Goal: Information Seeking & Learning: Learn about a topic

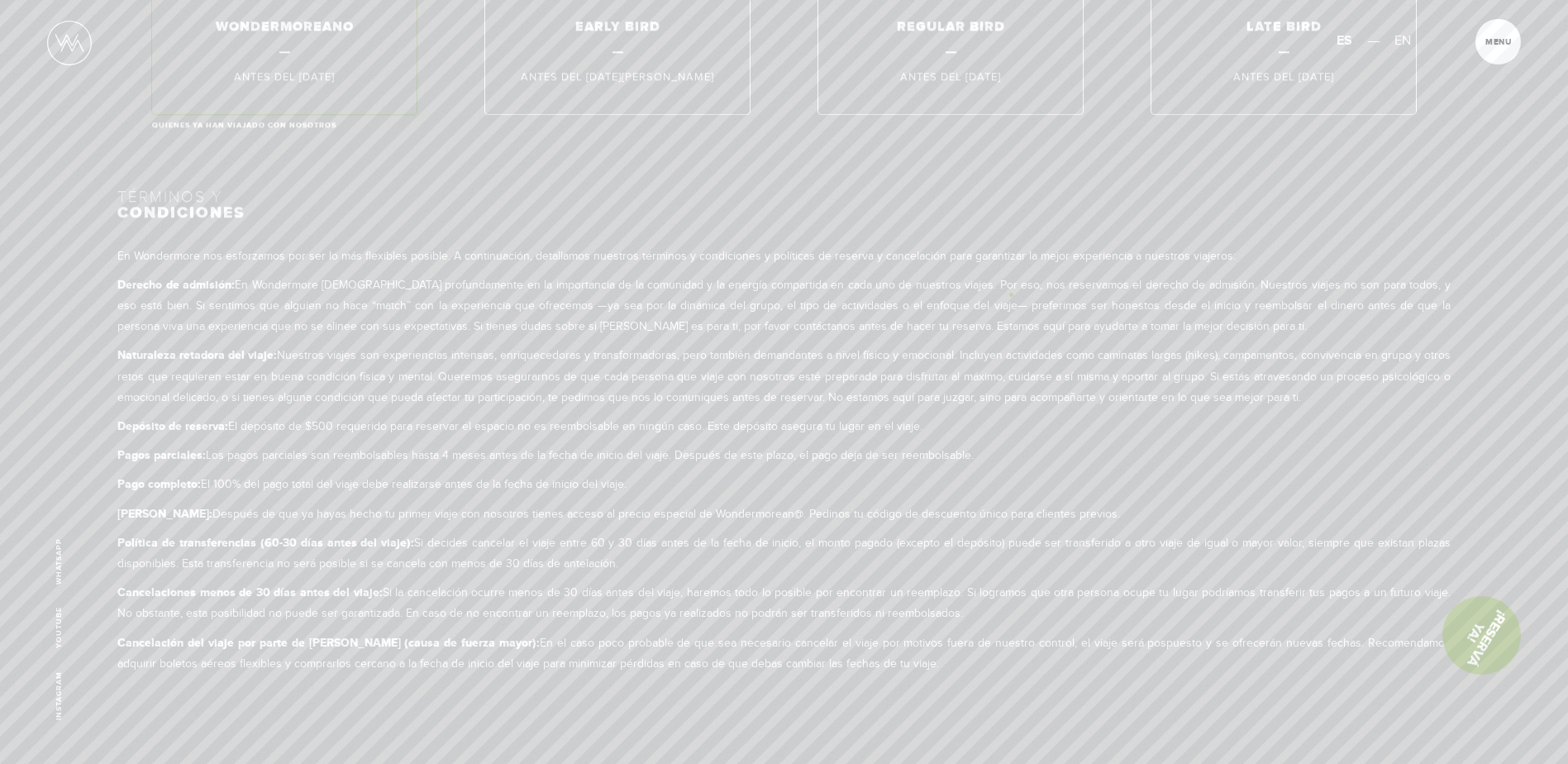
scroll to position [10084, 0]
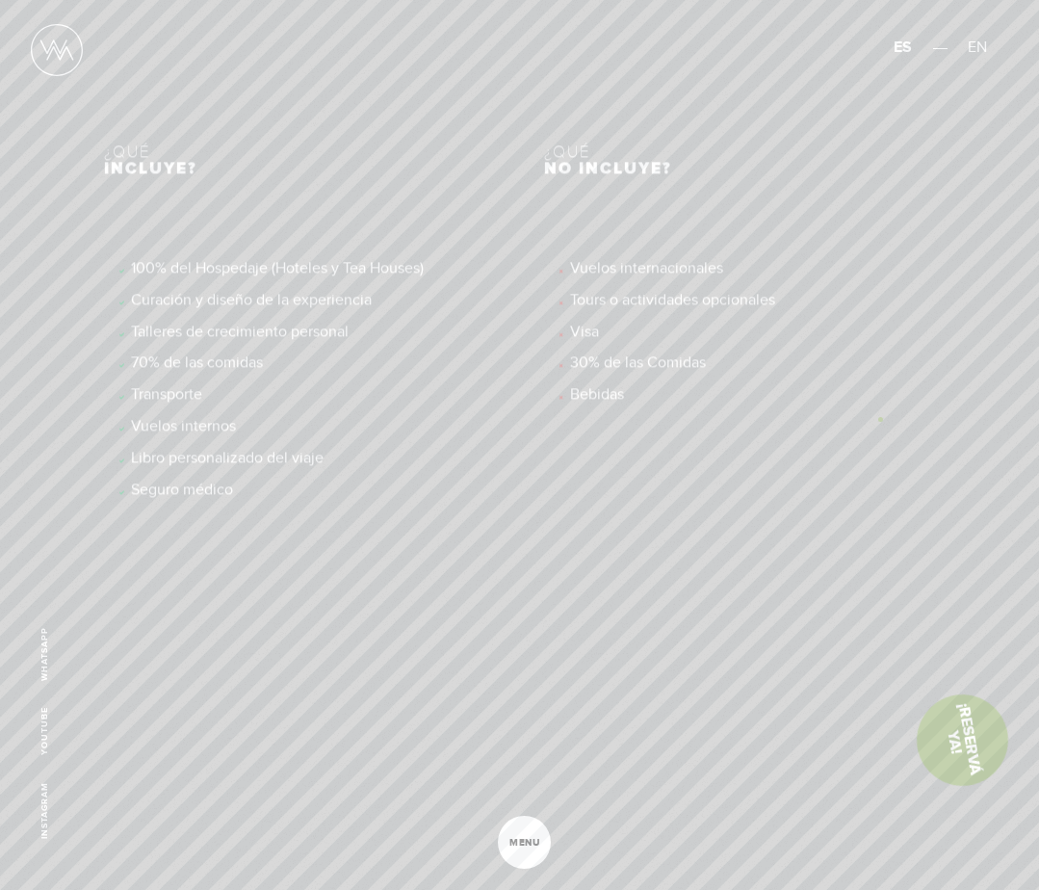
scroll to position [7616, 0]
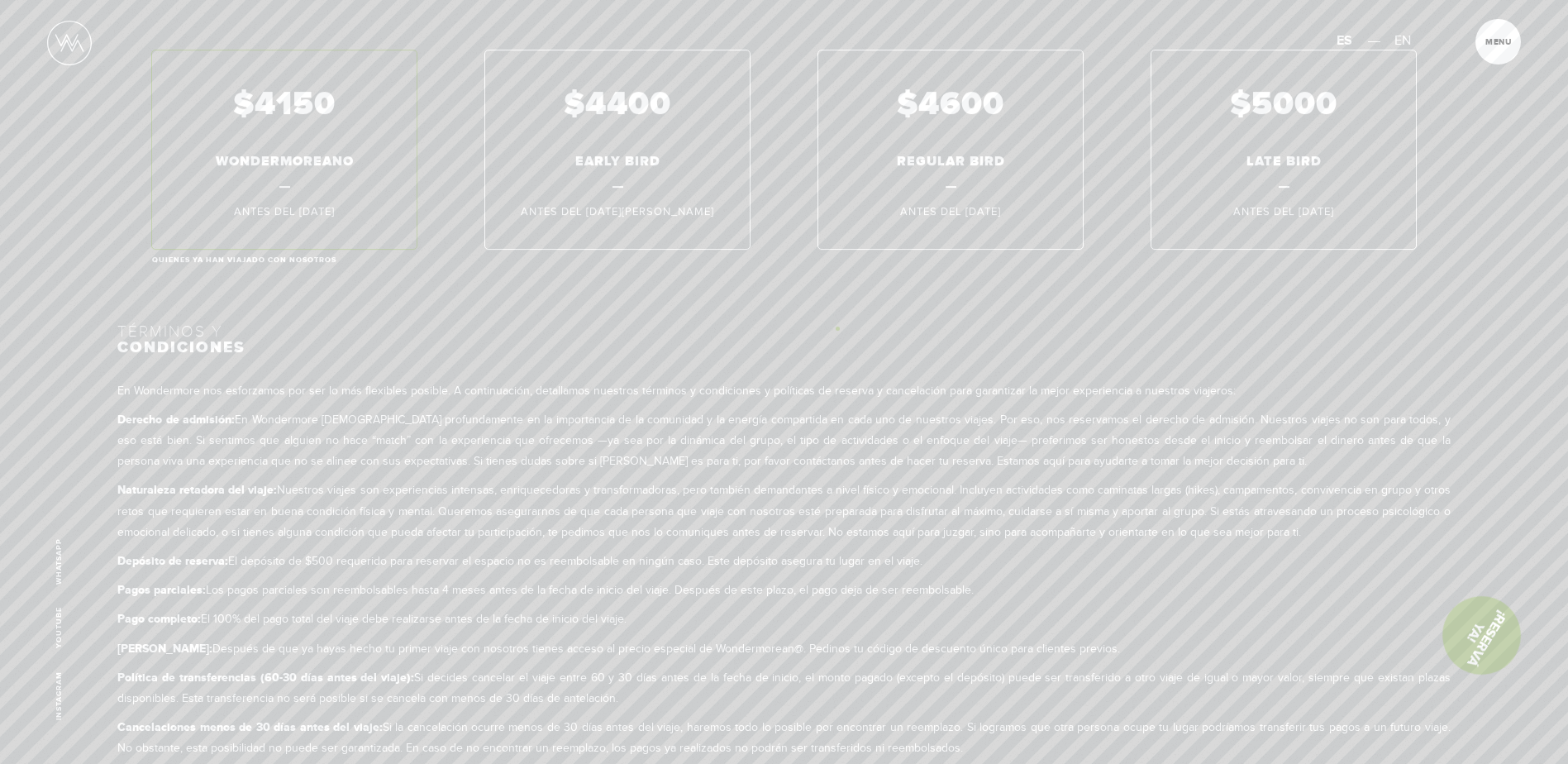
scroll to position [10084, 0]
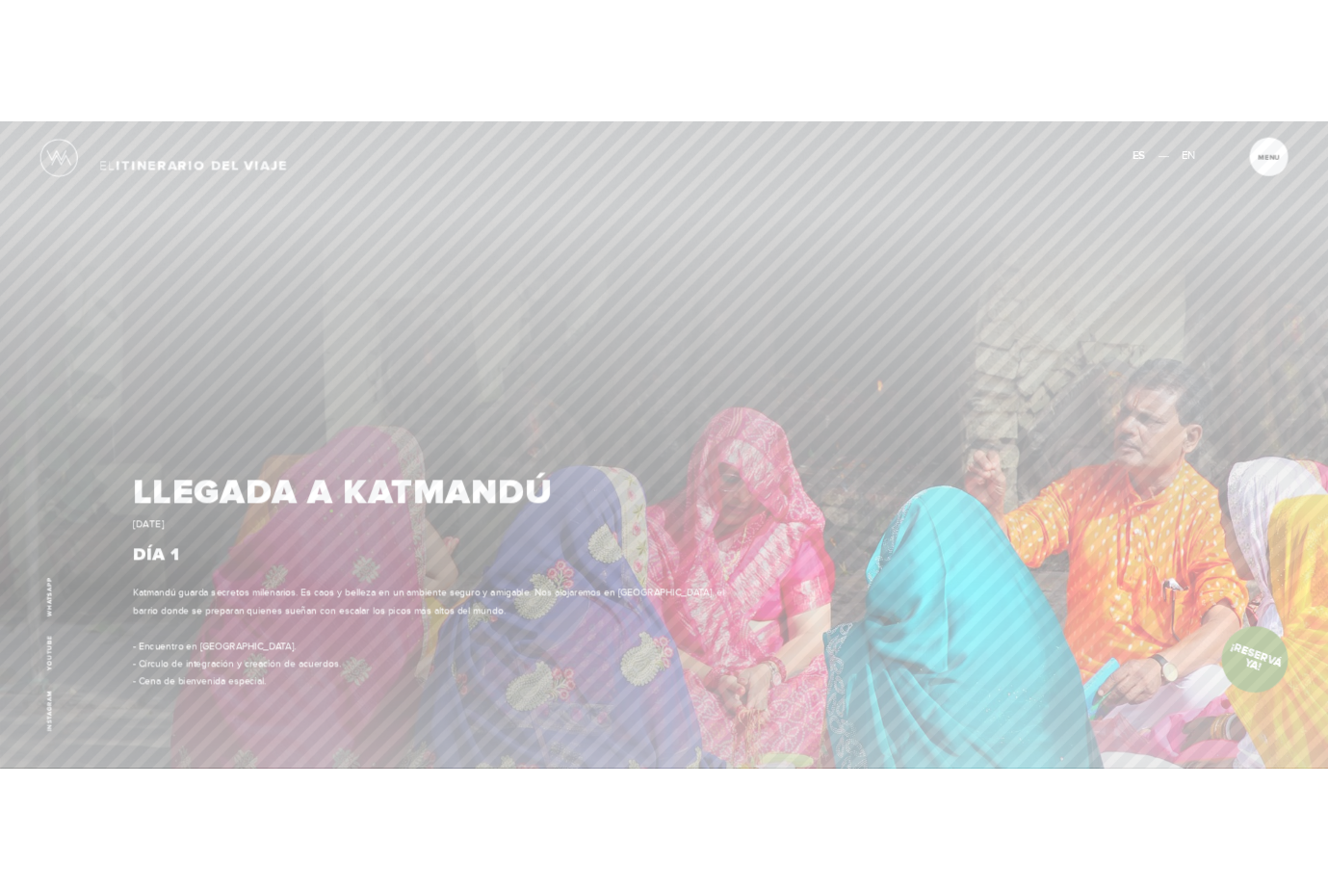
scroll to position [1990, 0]
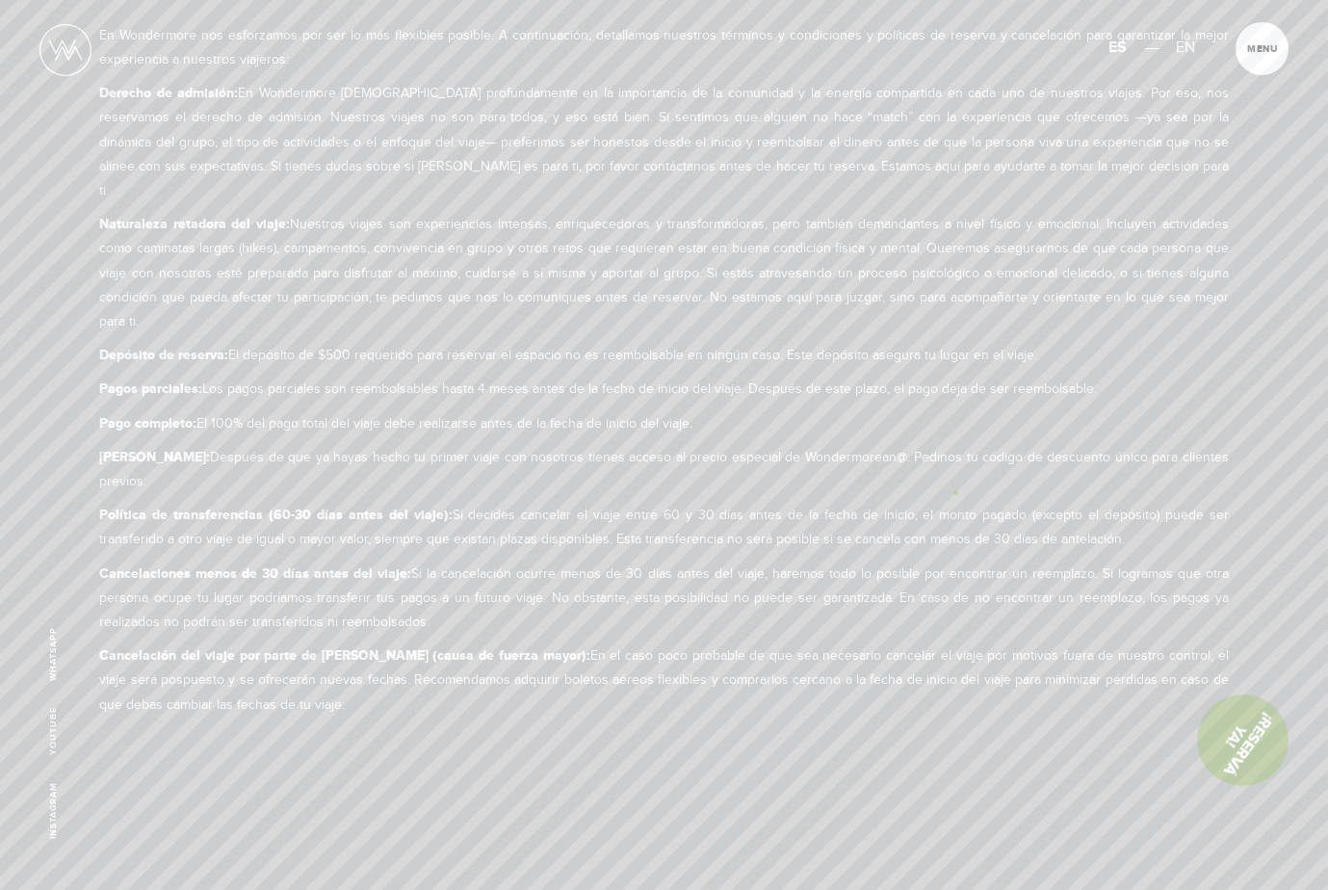
scroll to position [11908, 0]
click at [926, 427] on div "En Wondermore nos esforzamos por ser lo más flexibles posible. A continuación, …" at bounding box center [663, 526] width 1129 height 693
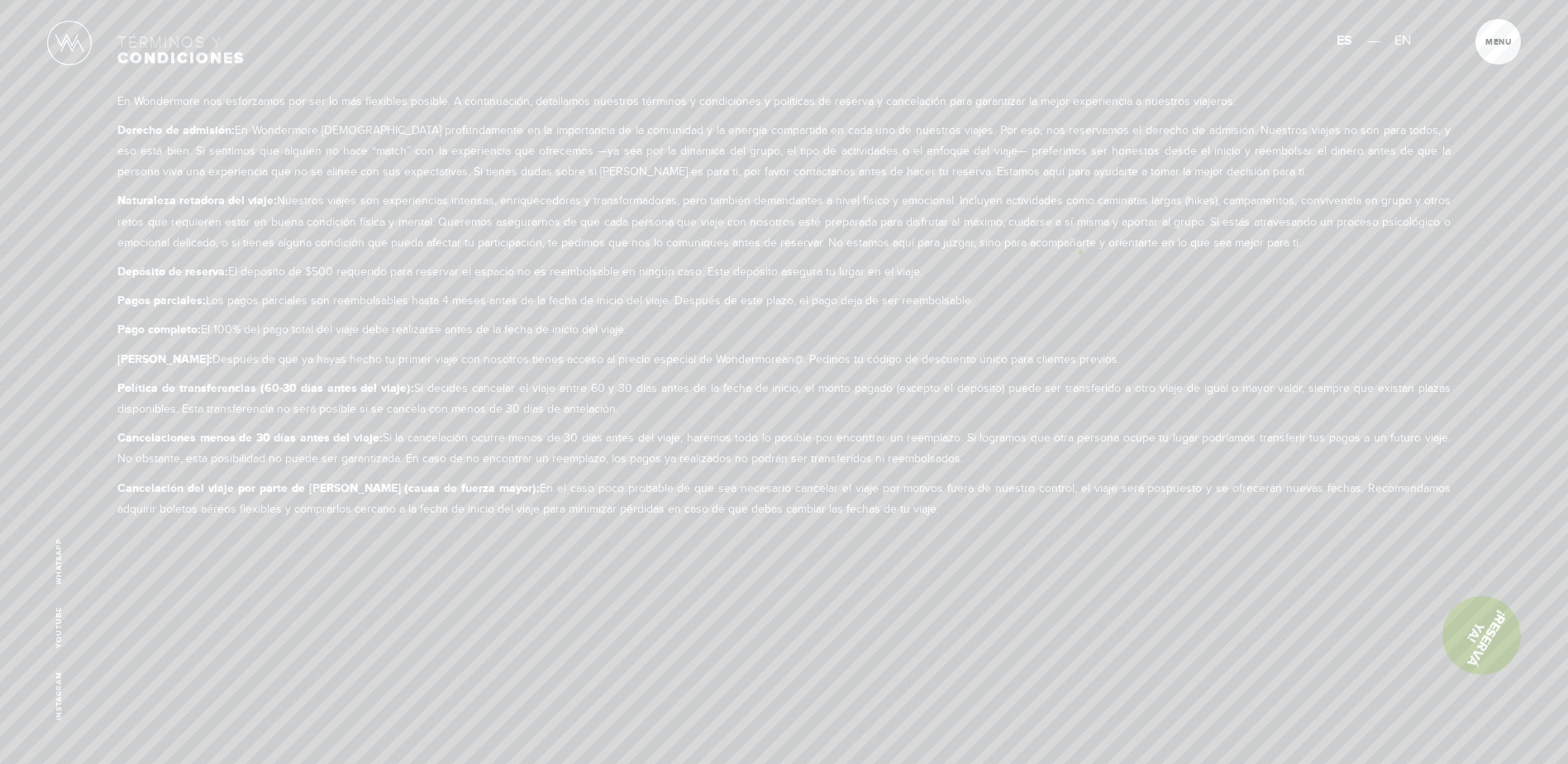
scroll to position [10101, 0]
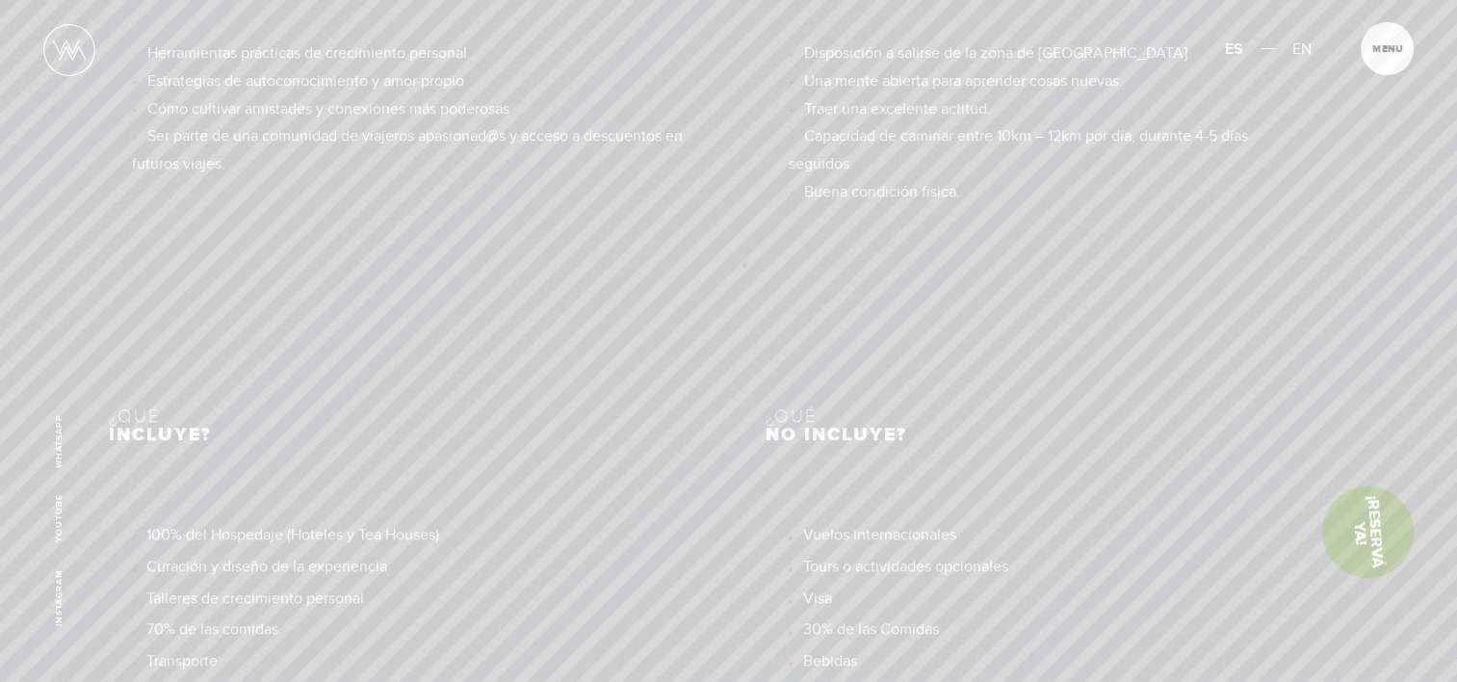
scroll to position [8300, 0]
click at [63, 53] on img at bounding box center [69, 50] width 52 height 52
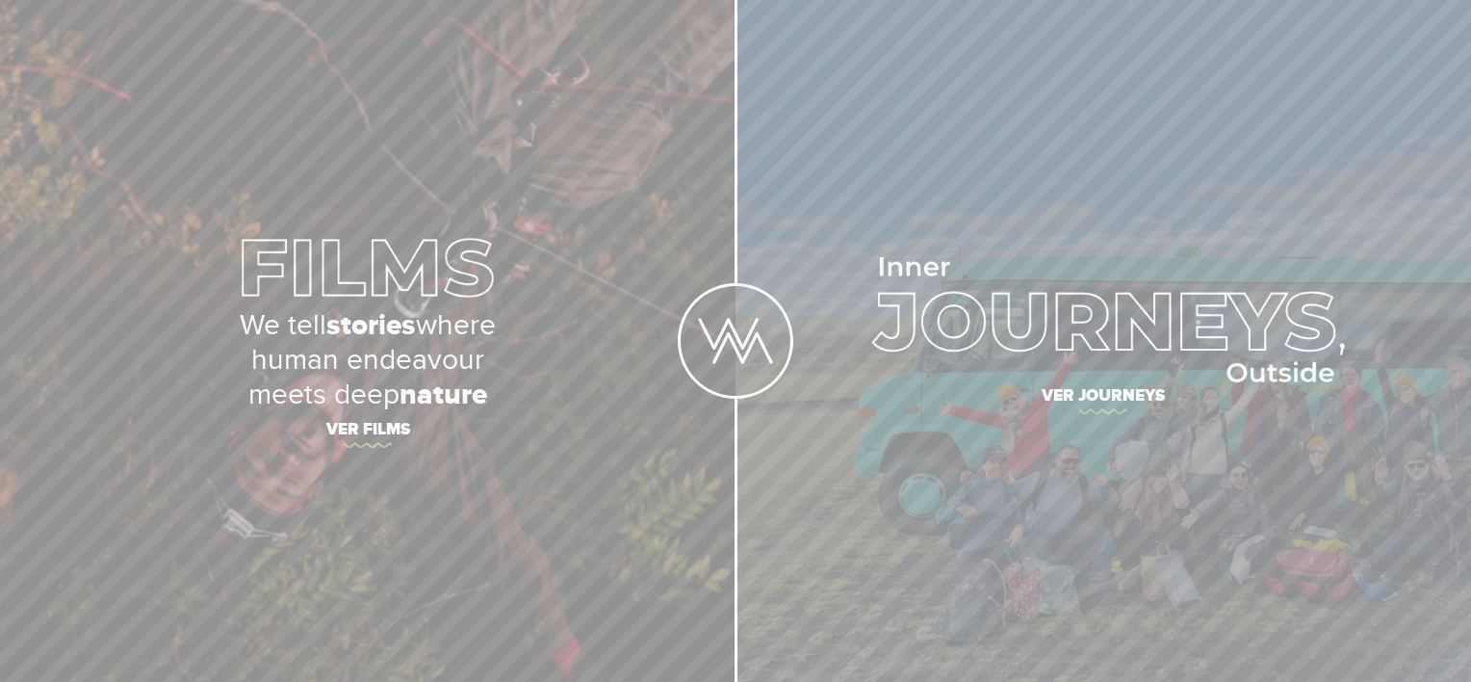
click at [1207, 335] on img at bounding box center [1104, 319] width 482 height 125
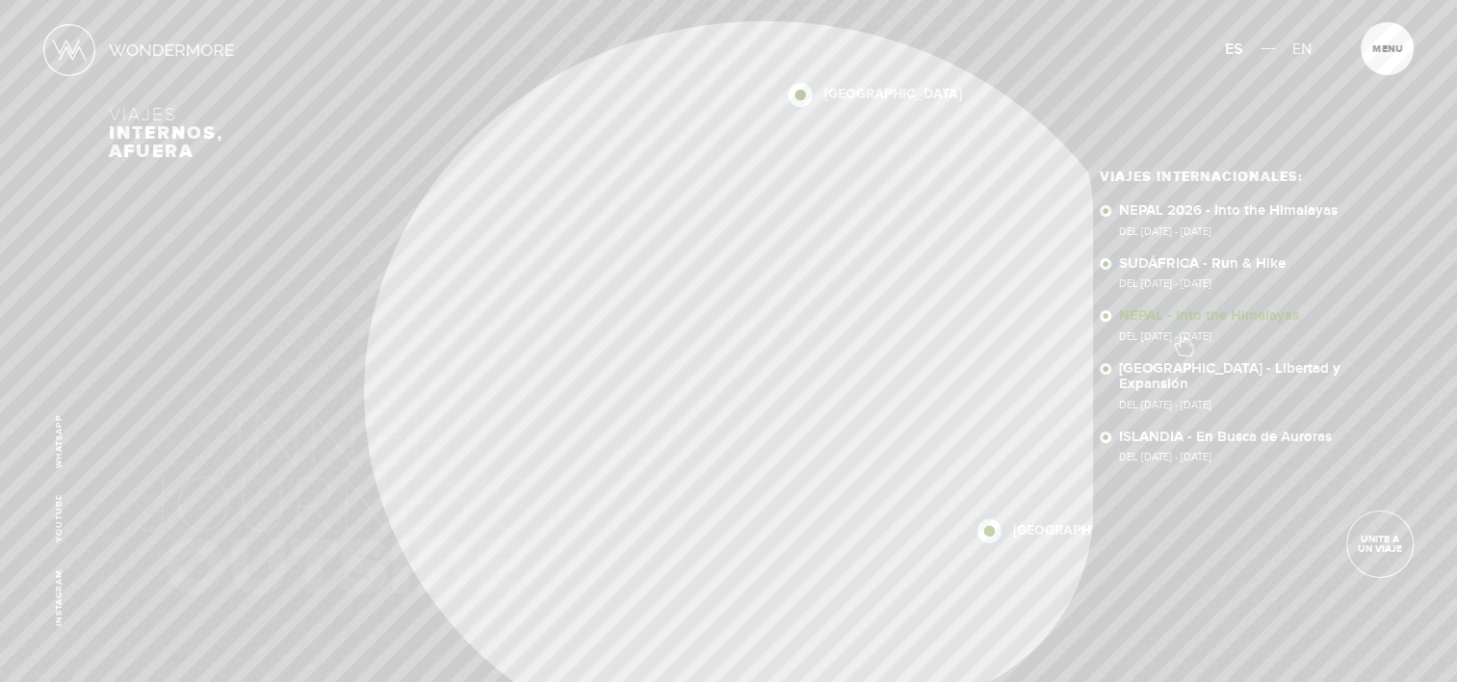
click at [1181, 331] on span "Del 11 - 23 NOV 2025" at bounding box center [1233, 336] width 228 height 11
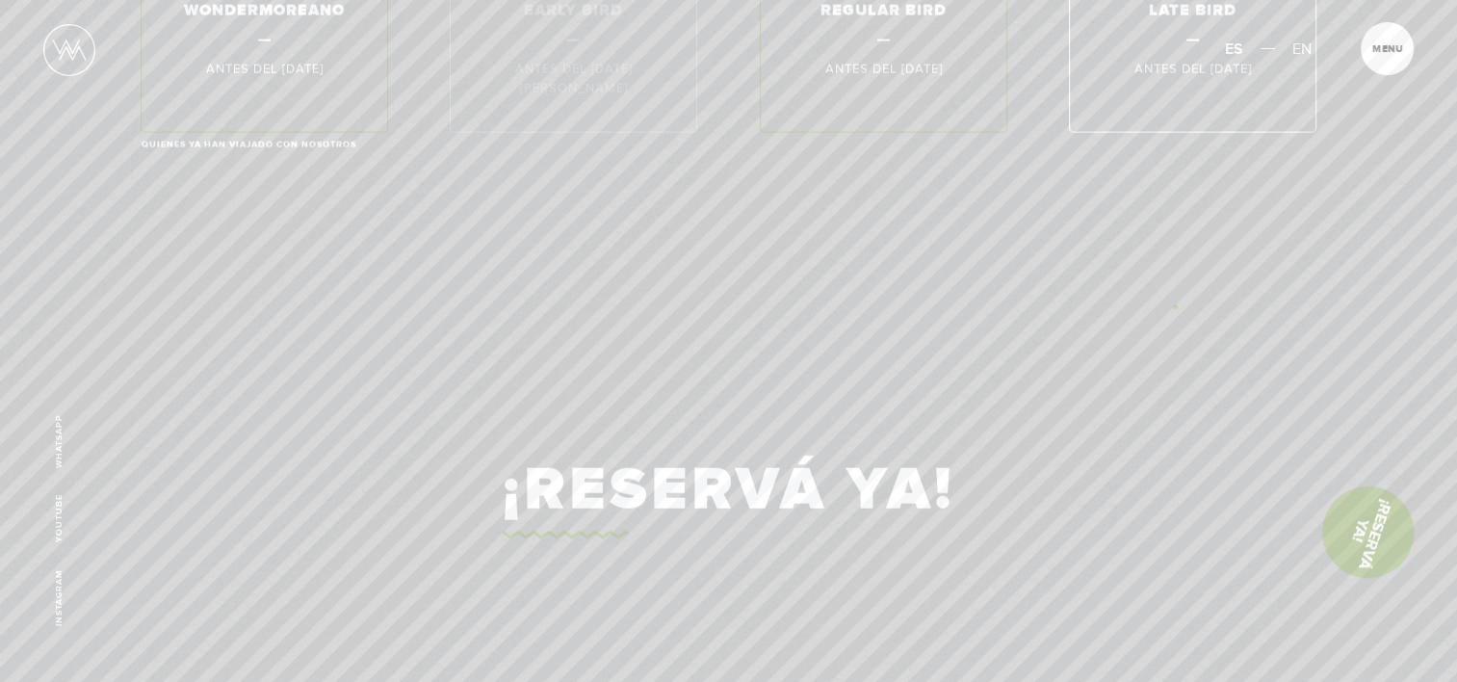
scroll to position [10573, 0]
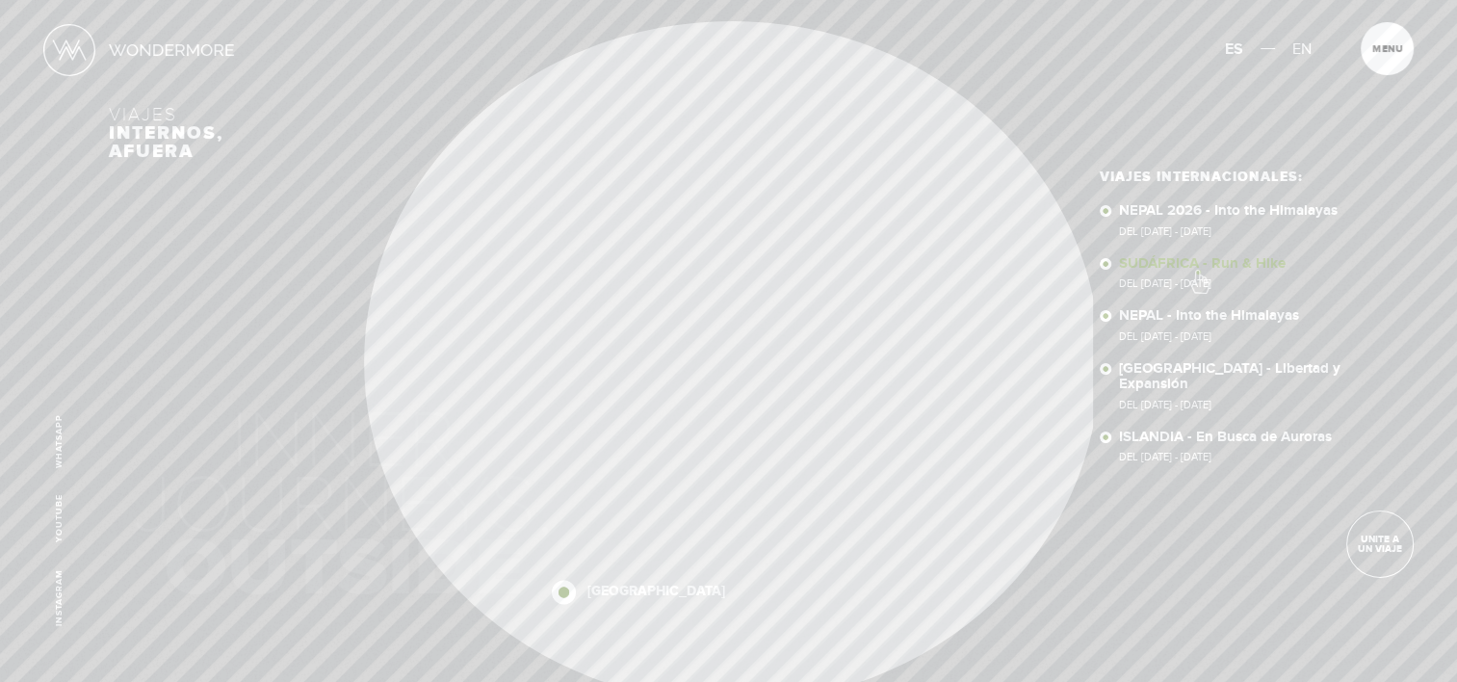
click at [1197, 270] on link "SUDÁFRICA - Run & Hike Del 23 OCT - 5 NOV 2025" at bounding box center [1233, 273] width 228 height 34
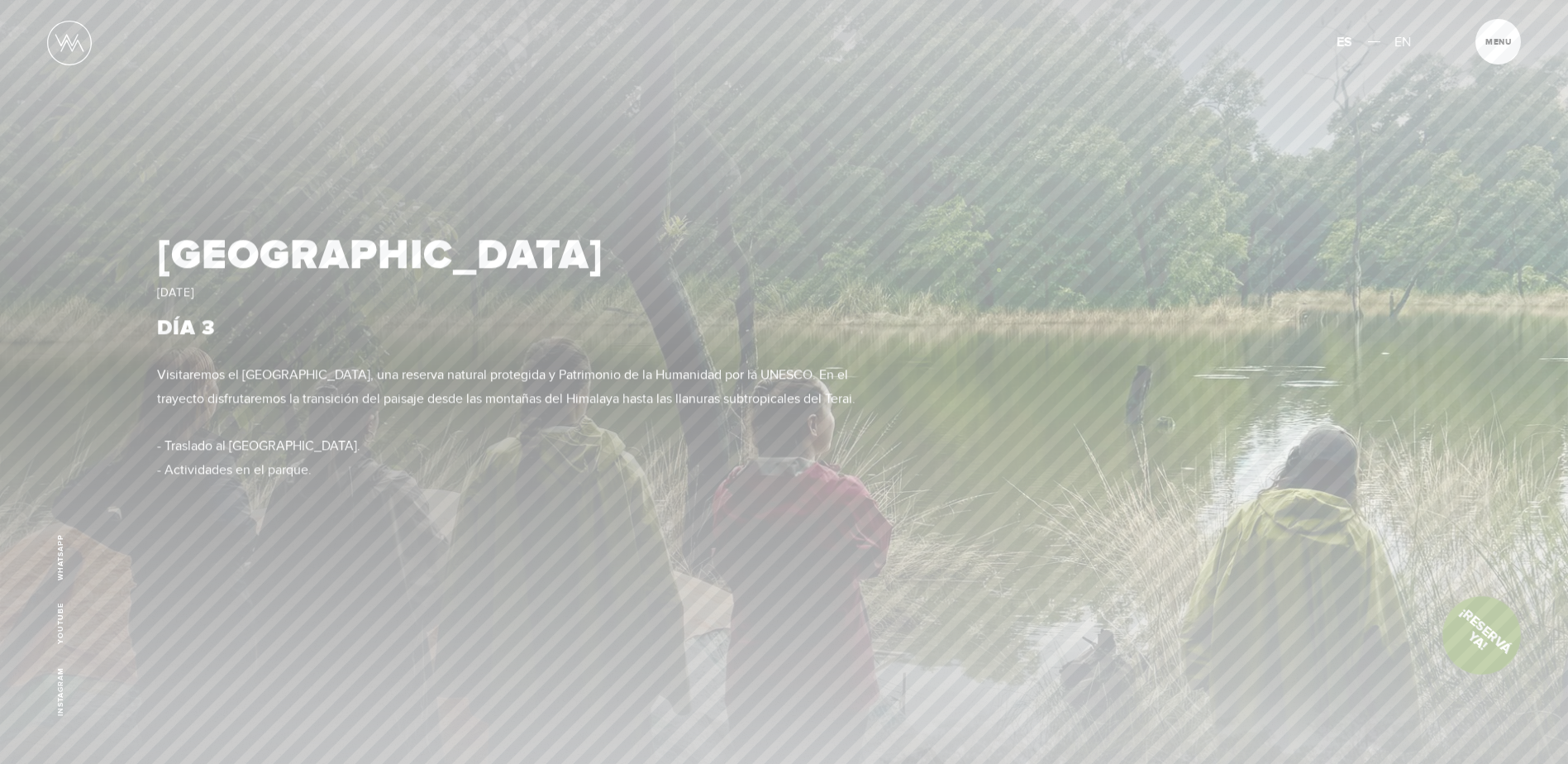
scroll to position [2893, 0]
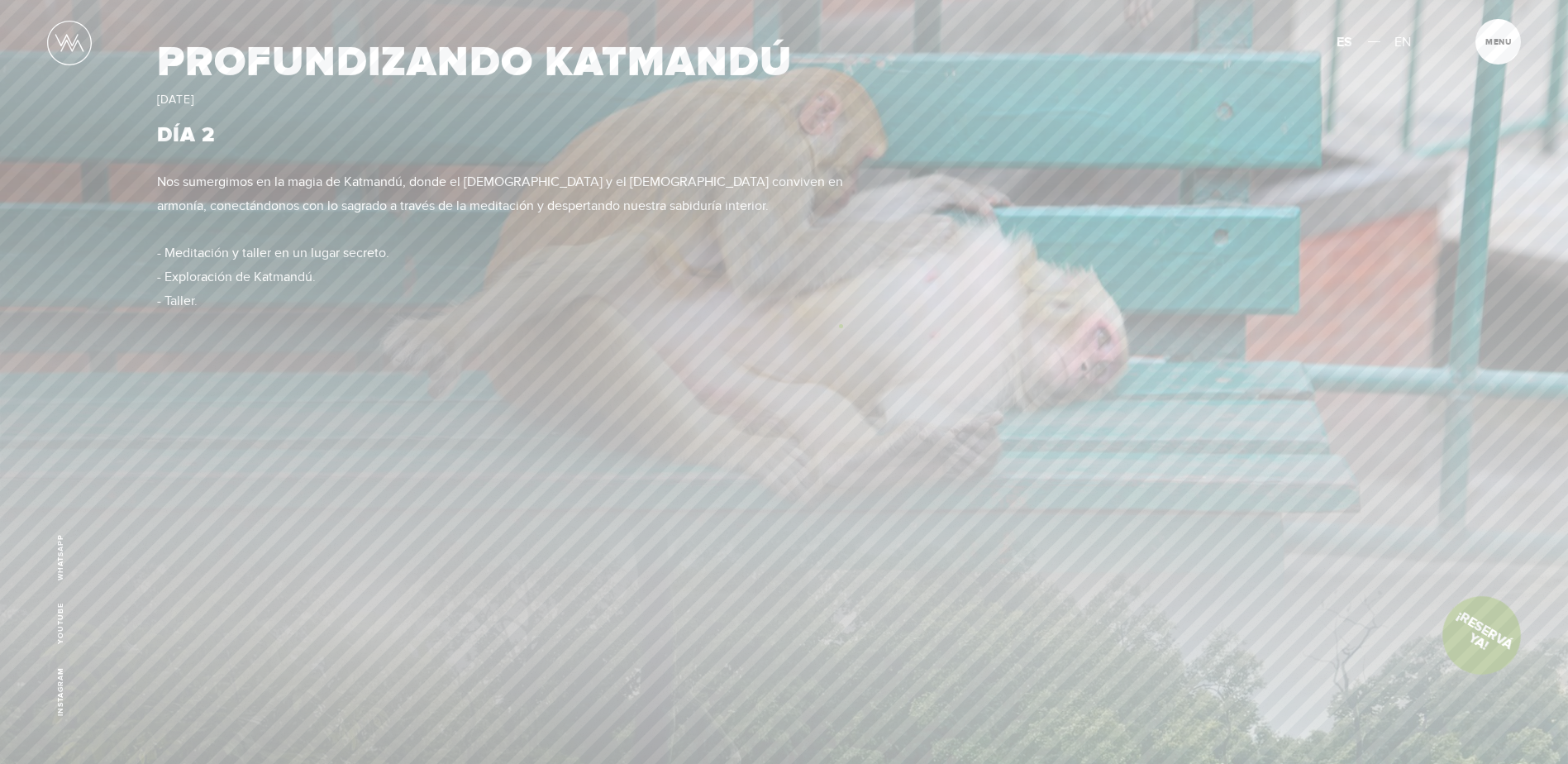
scroll to position [2480, 0]
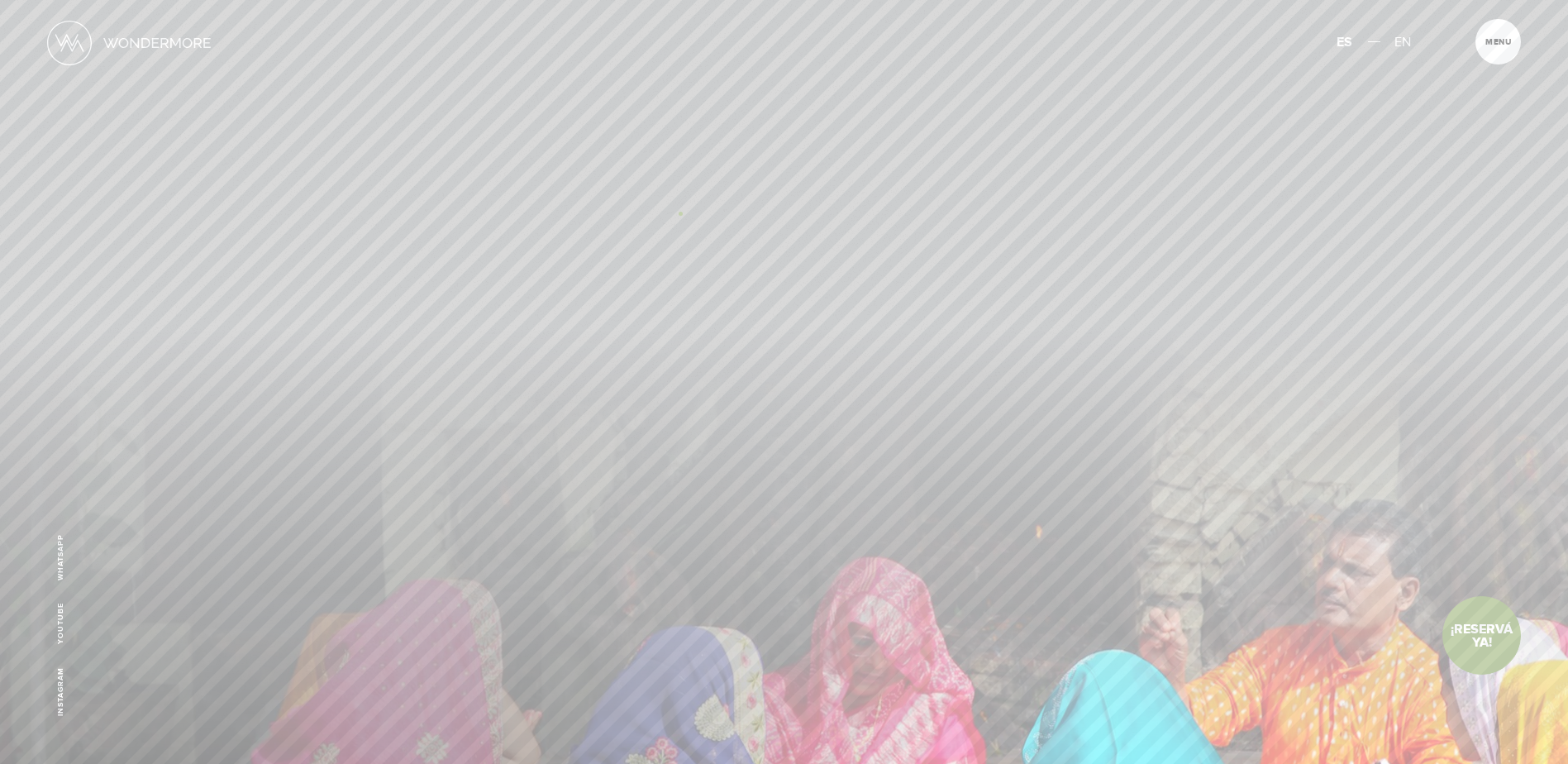
scroll to position [2480, 0]
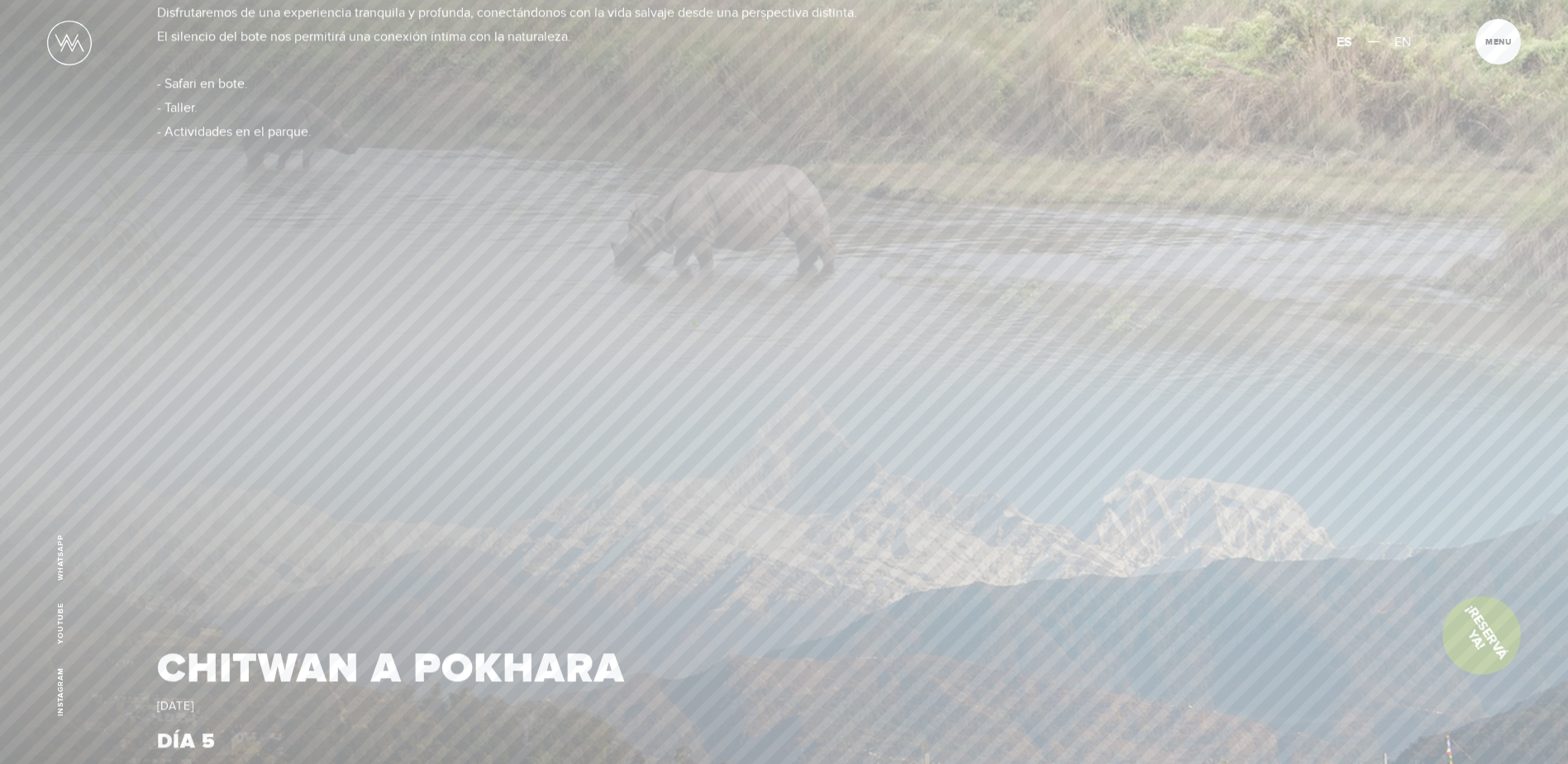
scroll to position [4992, 0]
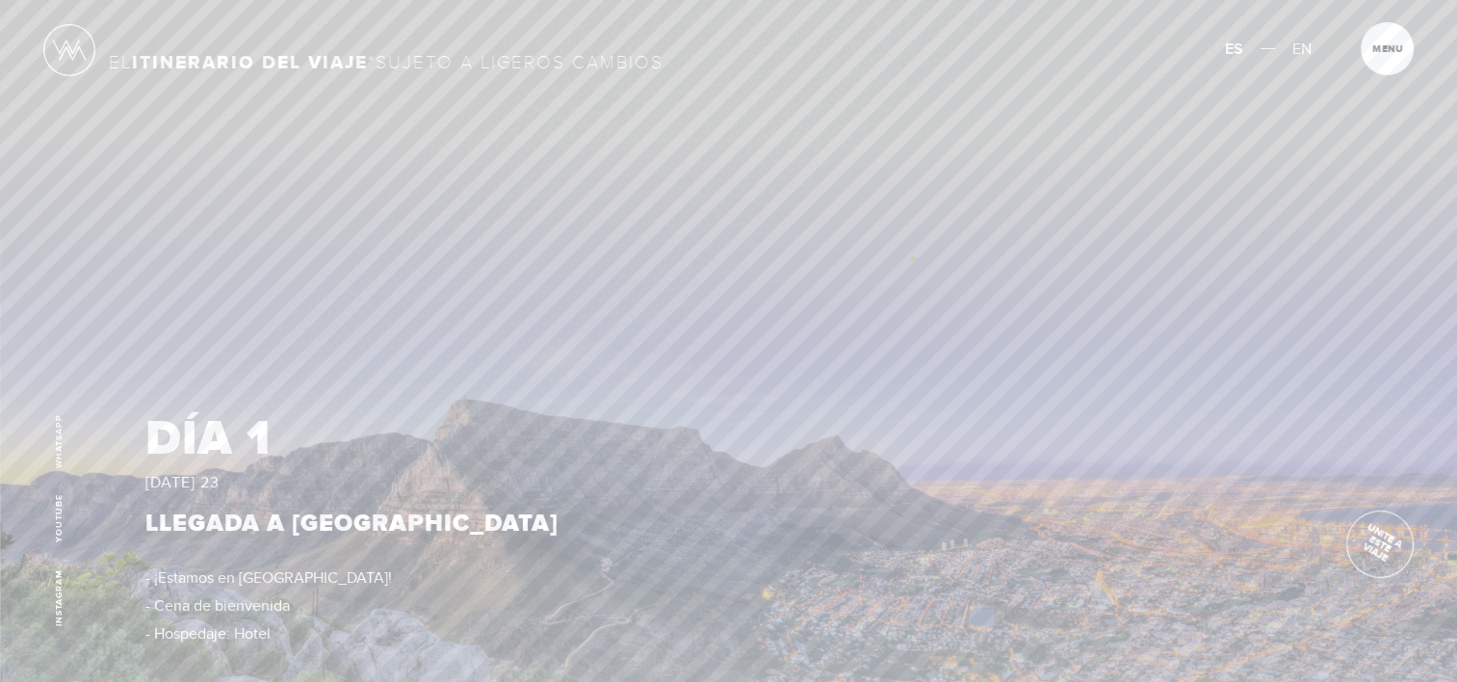
scroll to position [3081, 0]
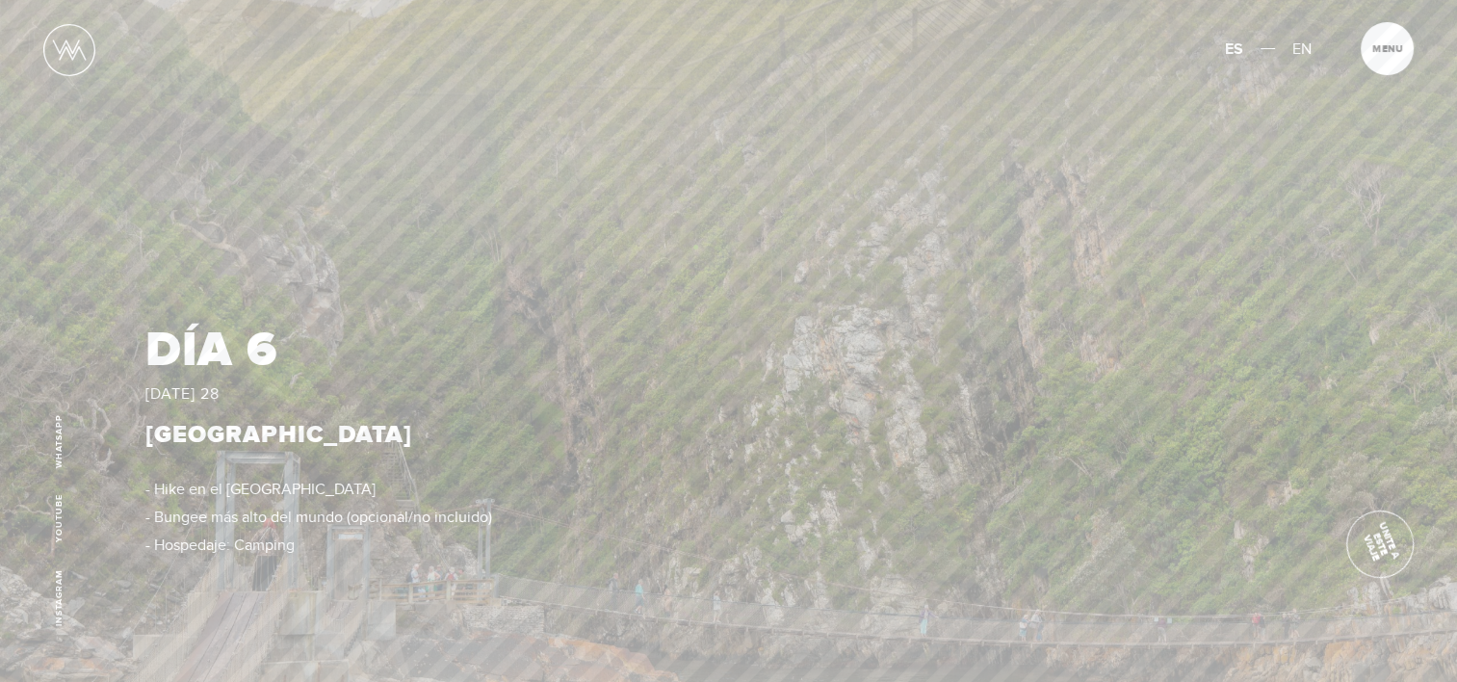
scroll to position [6933, 0]
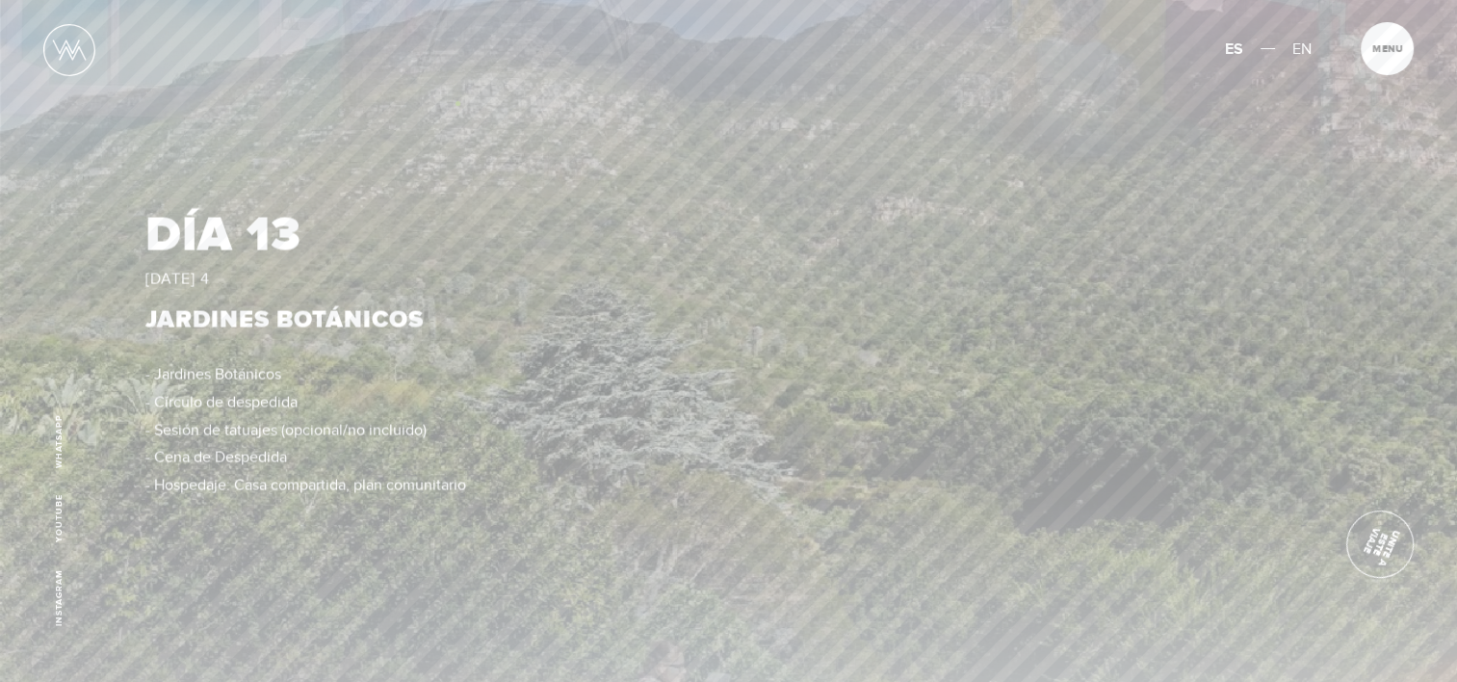
scroll to position [10738, 0]
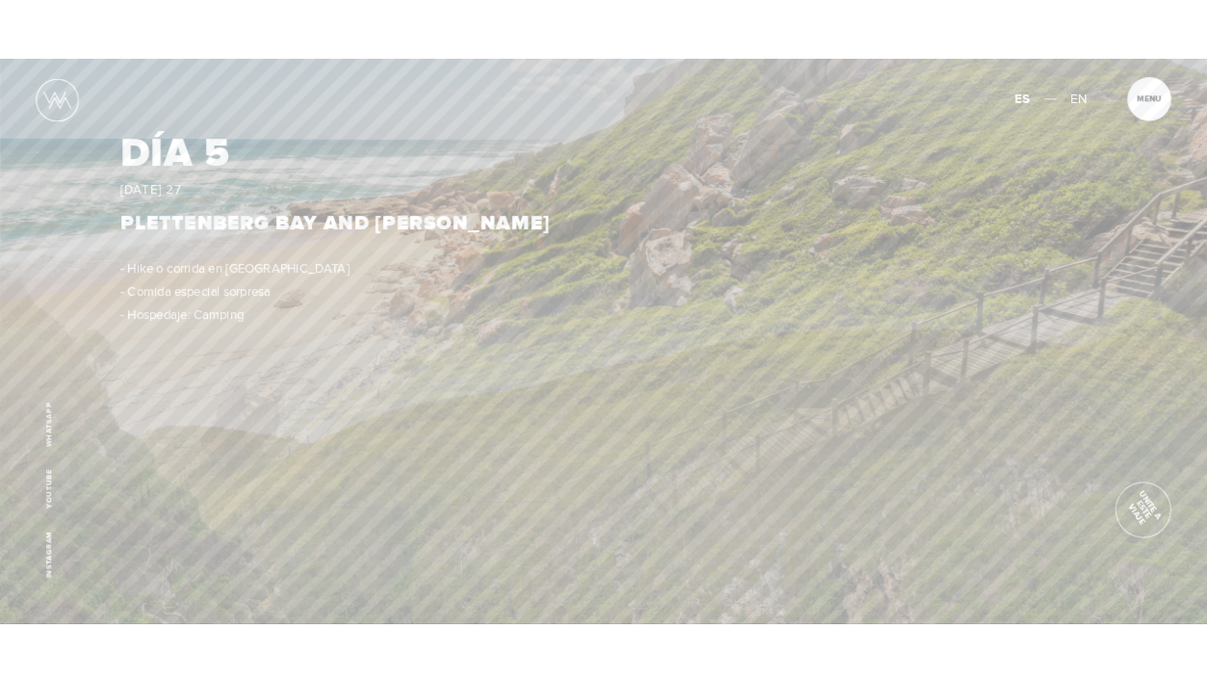
scroll to position [5103, 0]
